Goal: Information Seeking & Learning: Learn about a topic

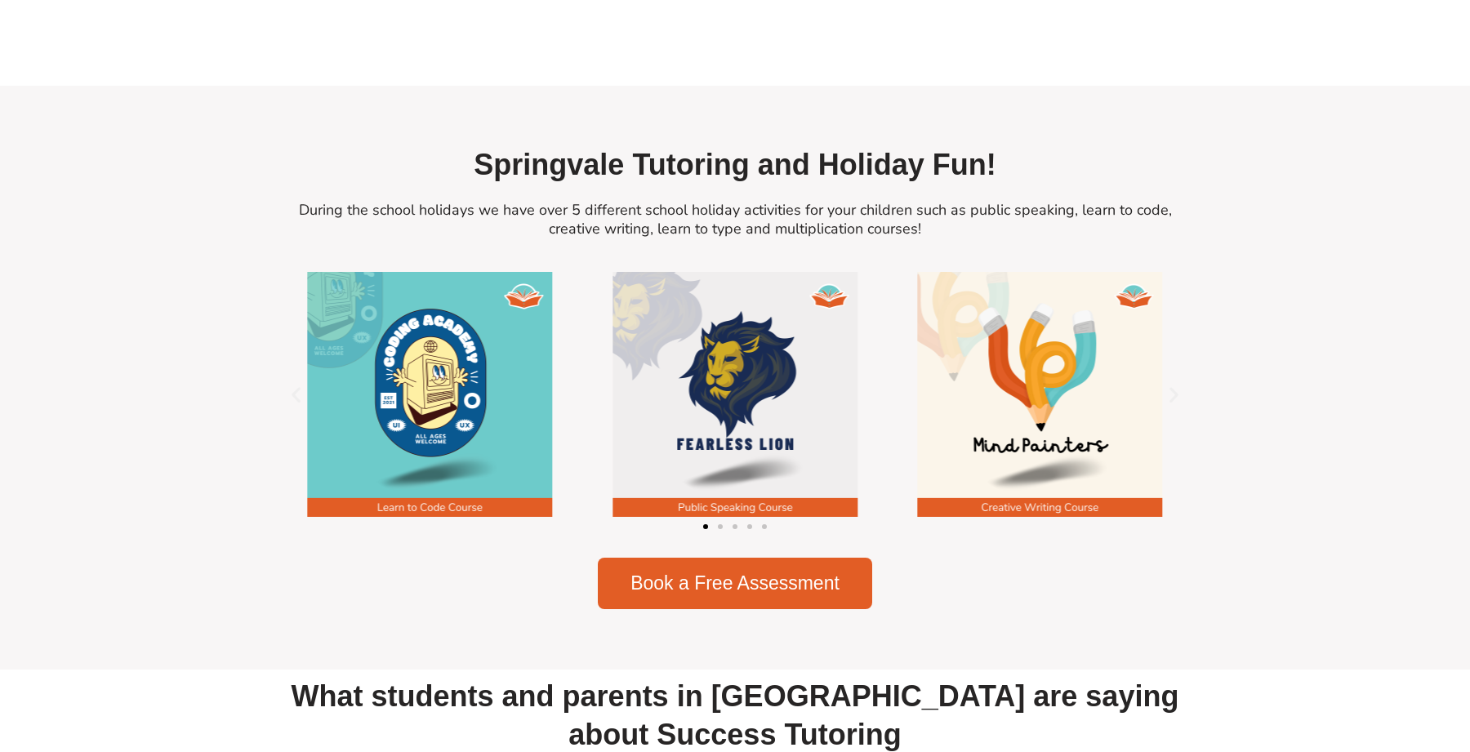
scroll to position [2094, 0]
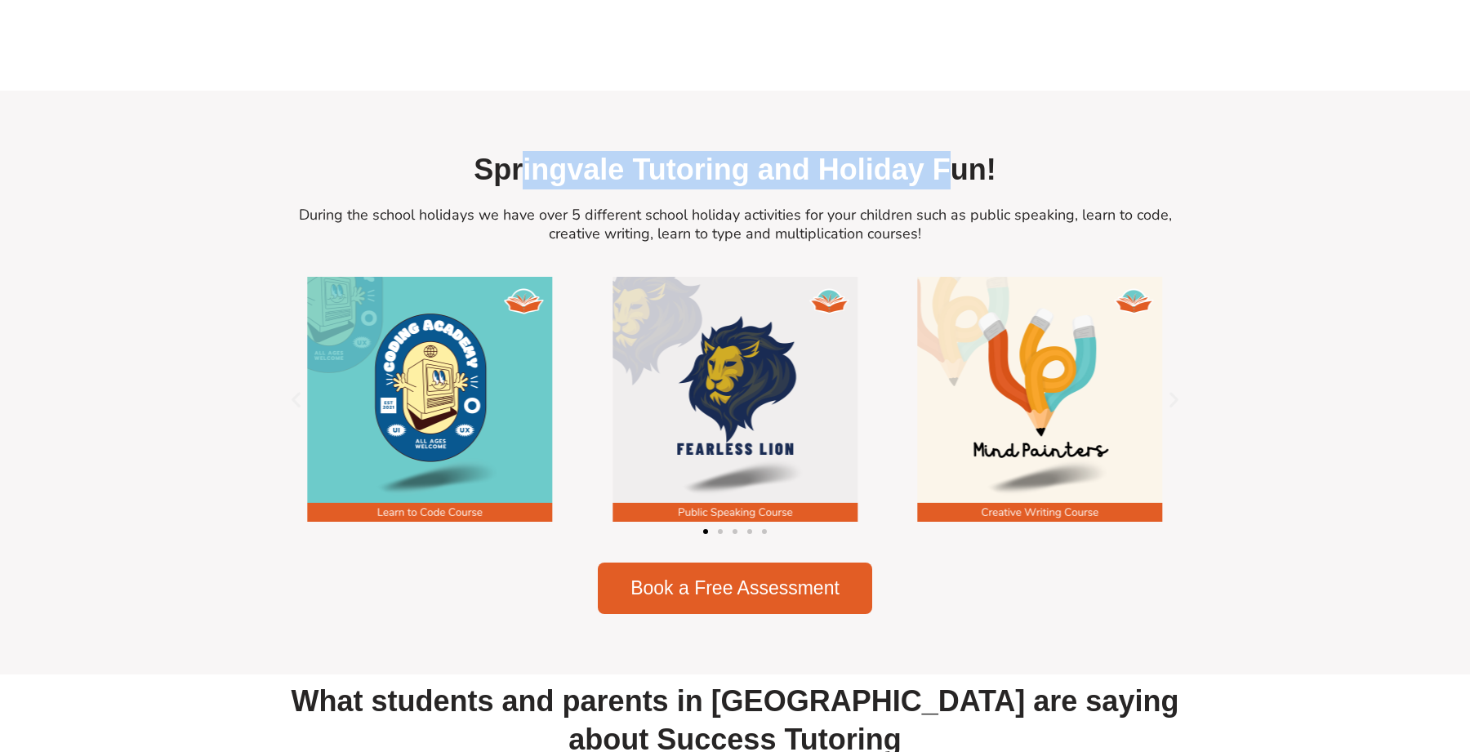
drag, startPoint x: 524, startPoint y: 153, endPoint x: 946, endPoint y: 152, distance: 422.1
click at [946, 152] on h2 "Springvale Tutoring and Holiday Fun!" at bounding box center [735, 170] width 914 height 38
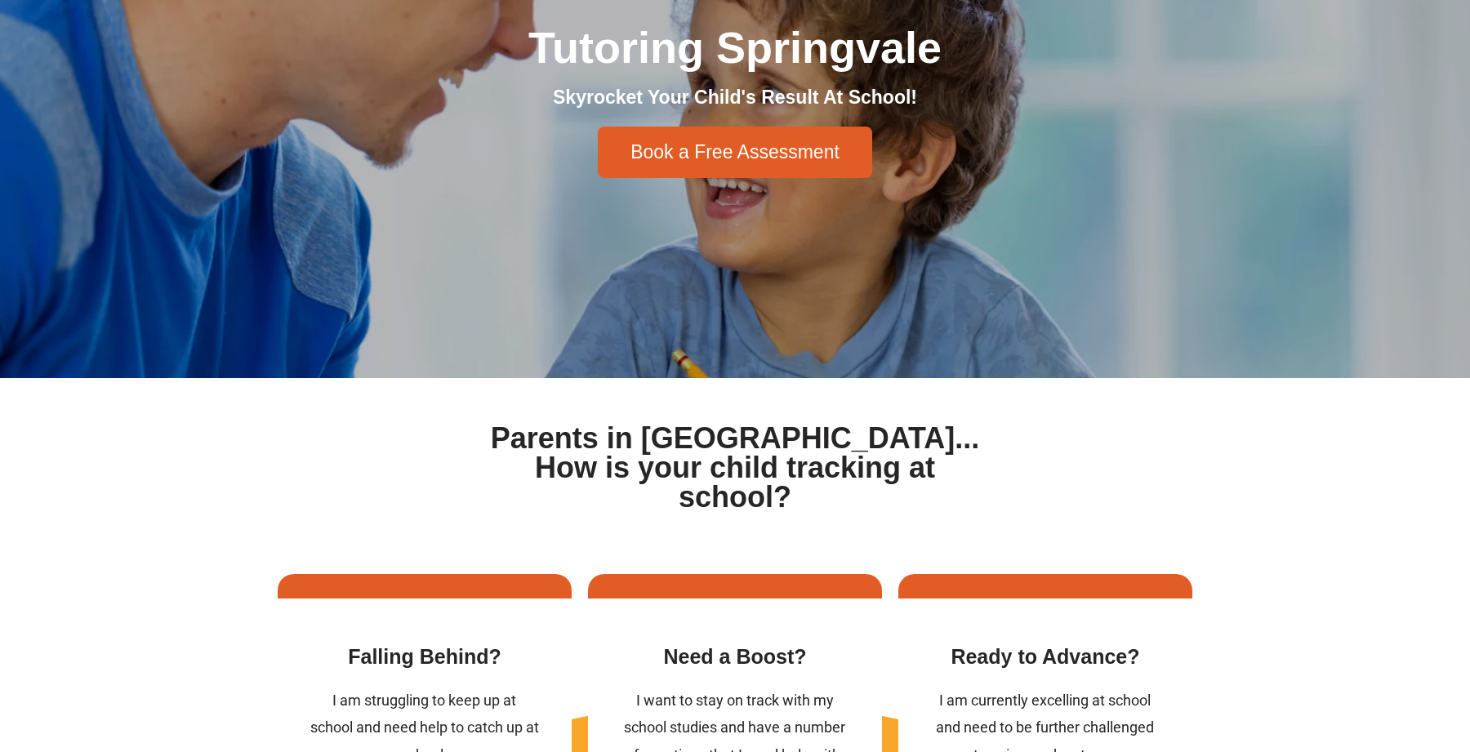
scroll to position [0, 0]
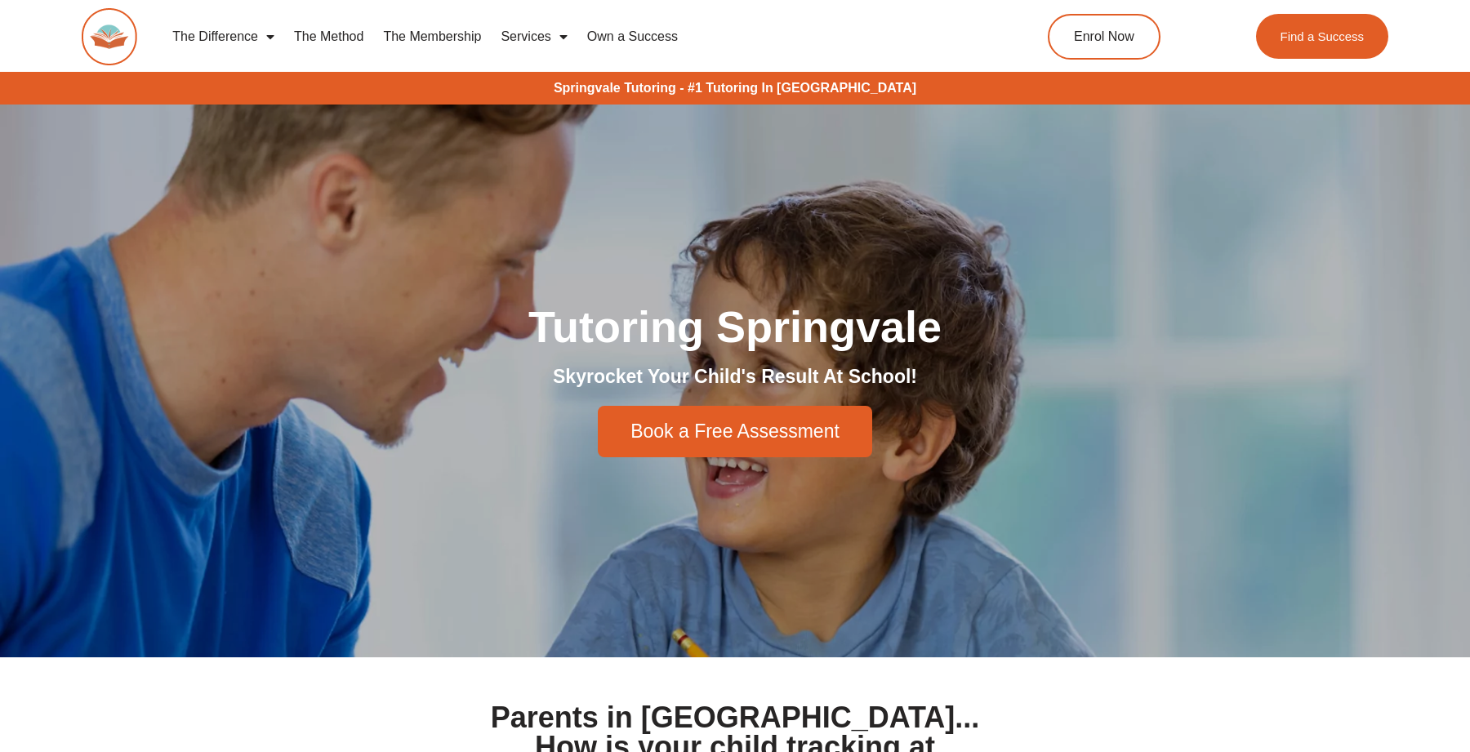
click at [537, 33] on link "Services" at bounding box center [534, 37] width 86 height 38
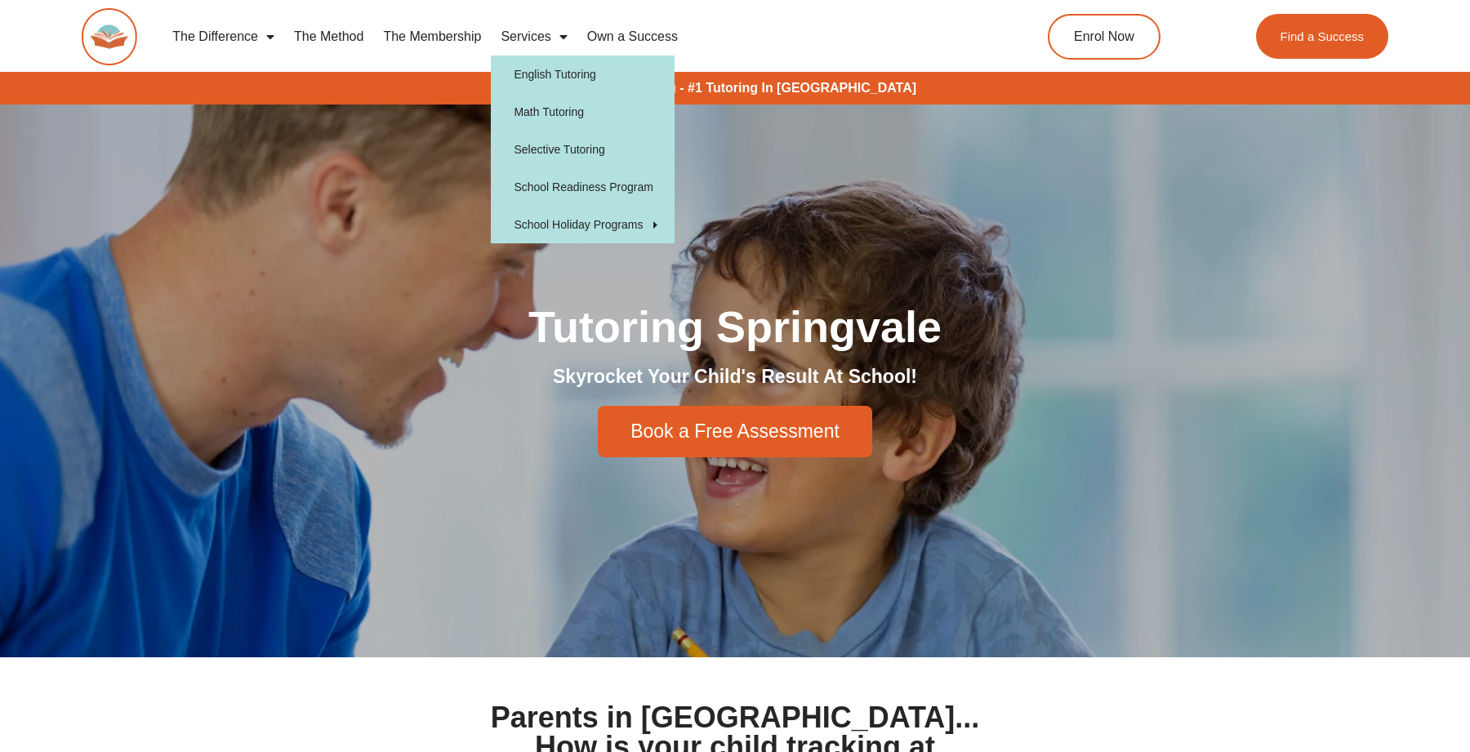
click at [434, 35] on link "The Membership" at bounding box center [432, 37] width 118 height 38
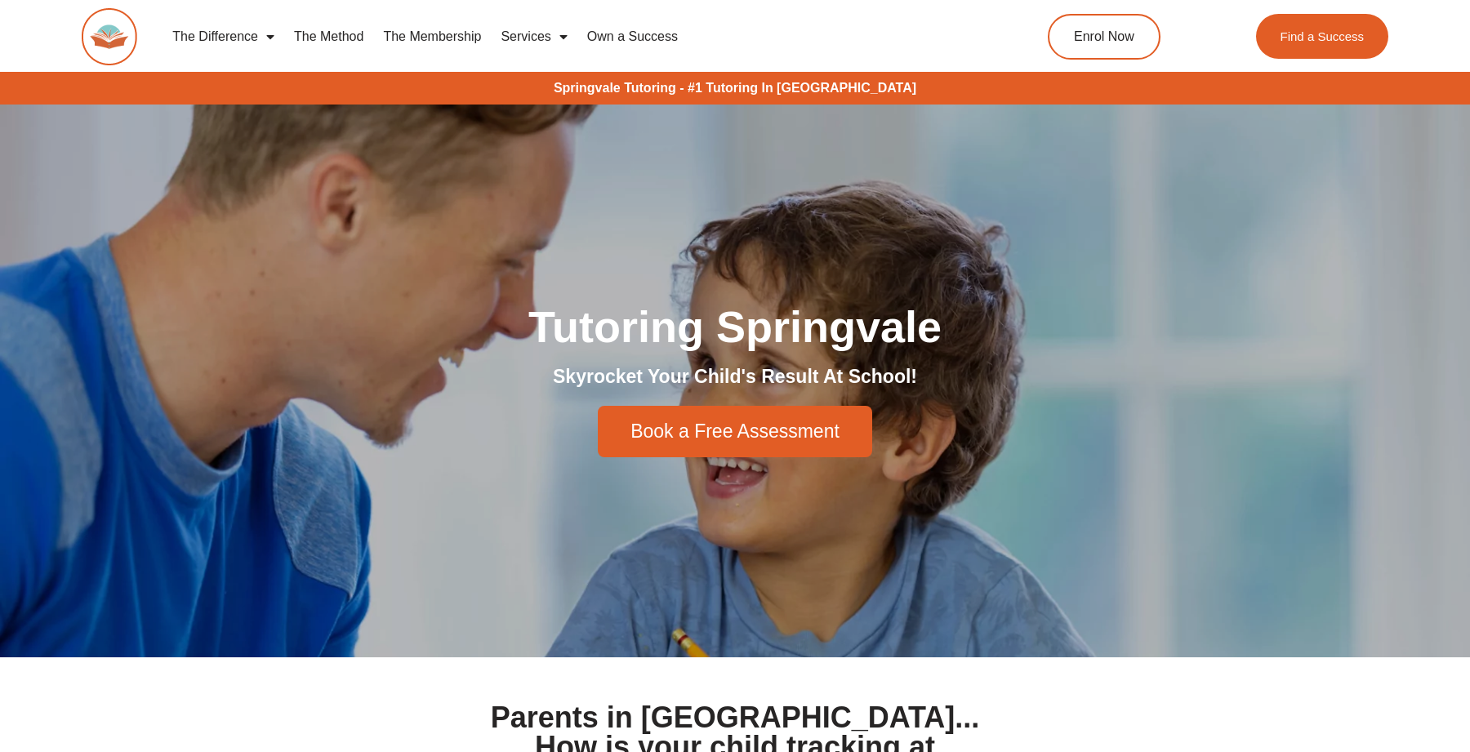
click at [322, 29] on link "The Method" at bounding box center [328, 37] width 89 height 38
click at [238, 29] on link "The Difference" at bounding box center [223, 37] width 122 height 38
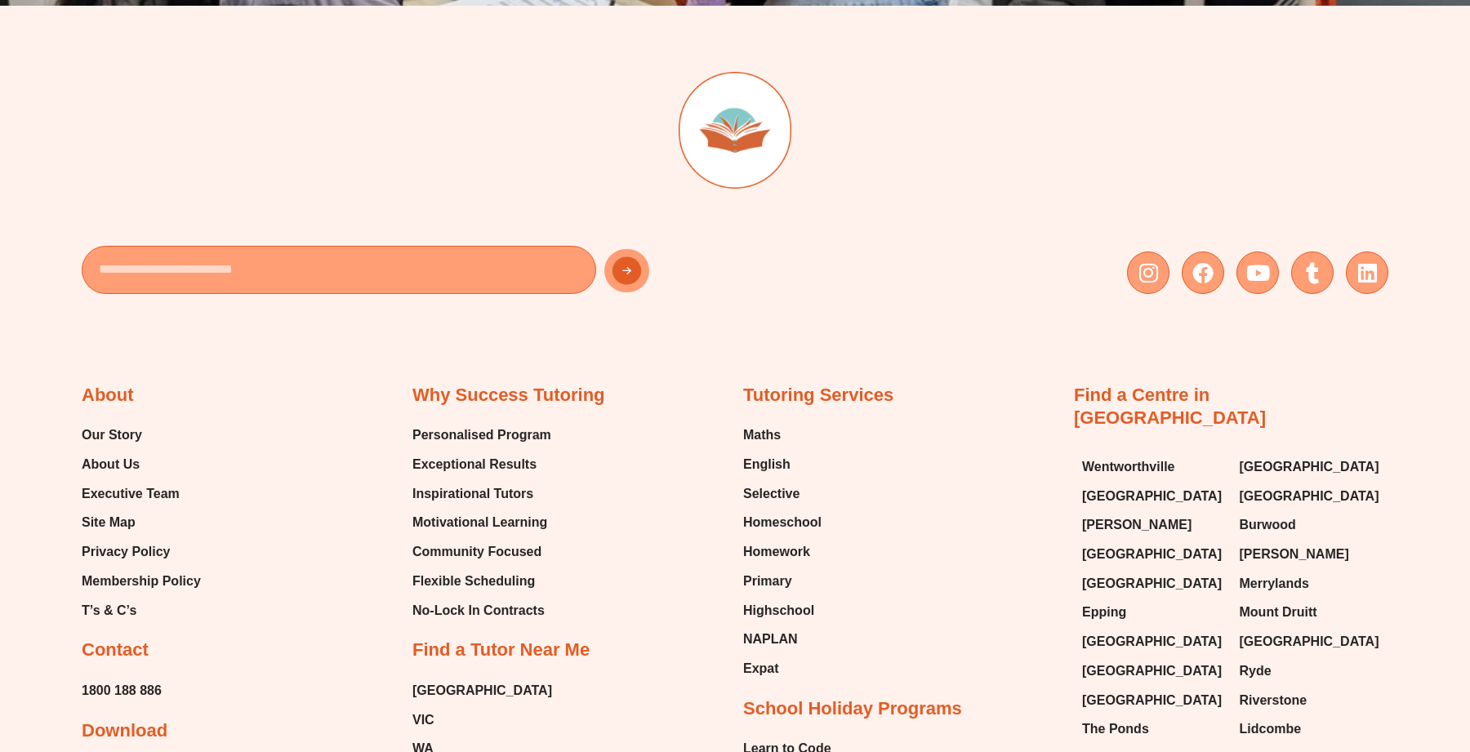
scroll to position [4715, 0]
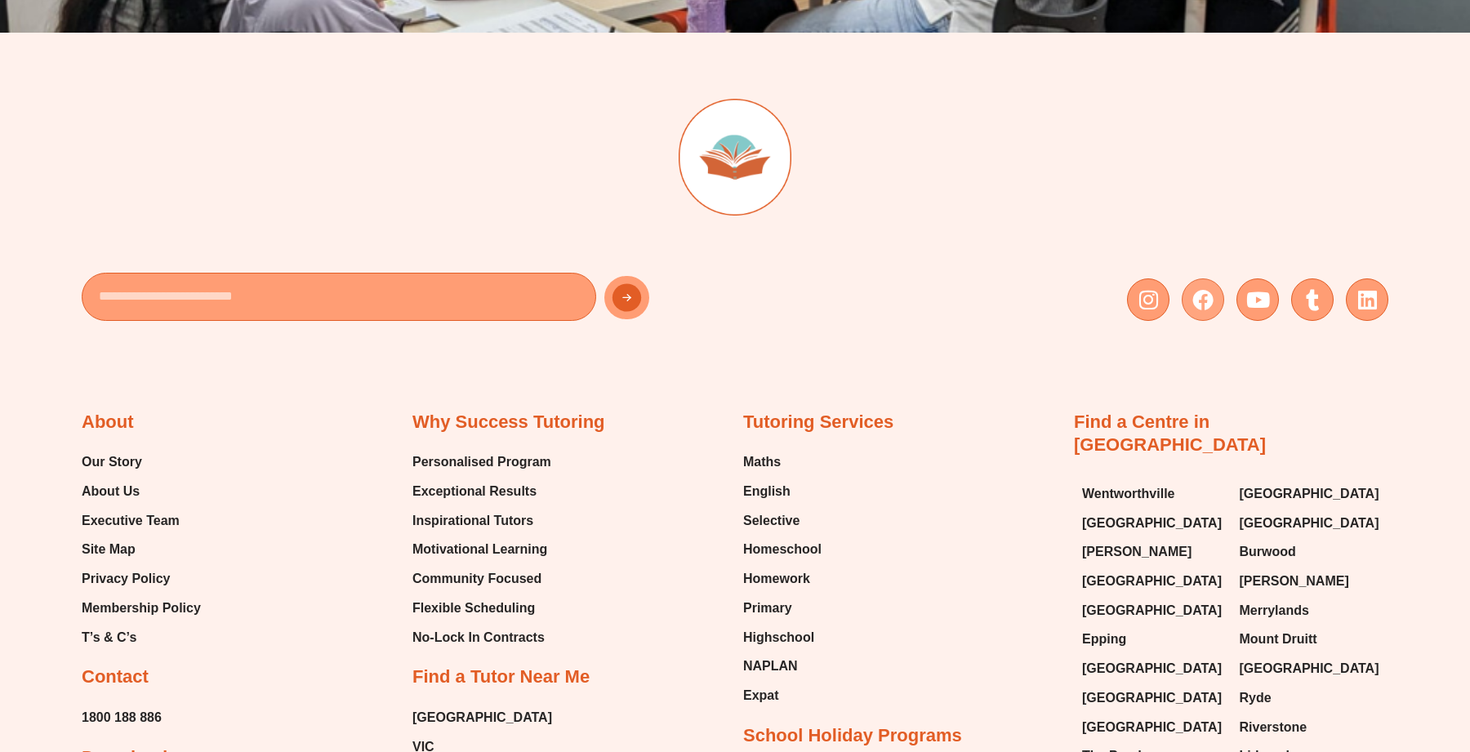
click at [1203, 300] on icon at bounding box center [1202, 299] width 21 height 21
